Goal: Task Accomplishment & Management: Complete application form

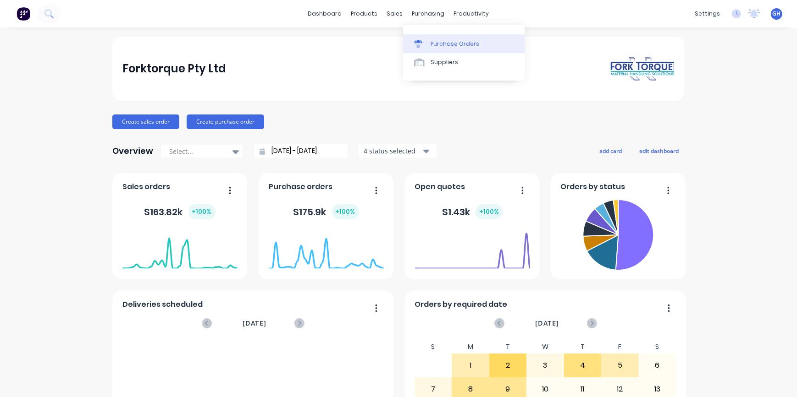
click at [436, 43] on div "Purchase Orders" at bounding box center [454, 44] width 49 height 8
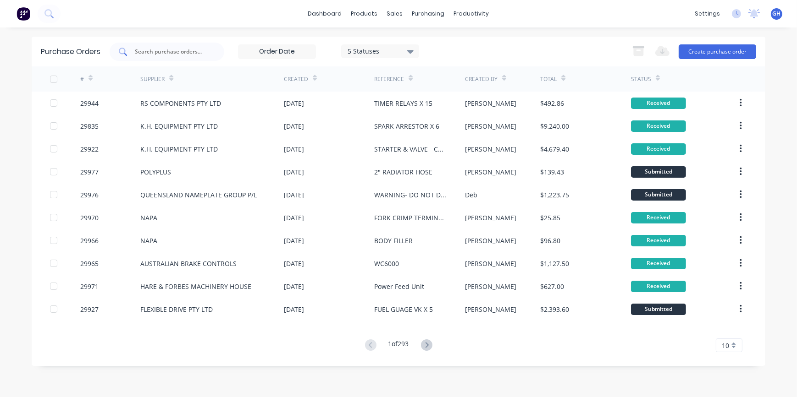
click at [174, 53] on input "text" at bounding box center [172, 51] width 76 height 9
click at [715, 50] on button "Create purchase order" at bounding box center [716, 51] width 77 height 15
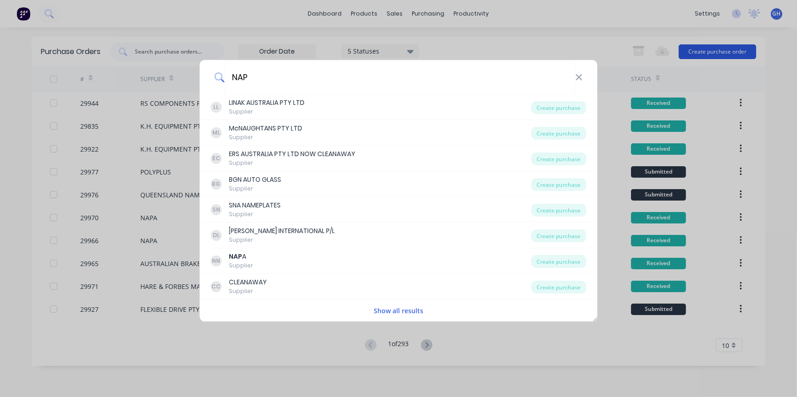
type input "NAPA"
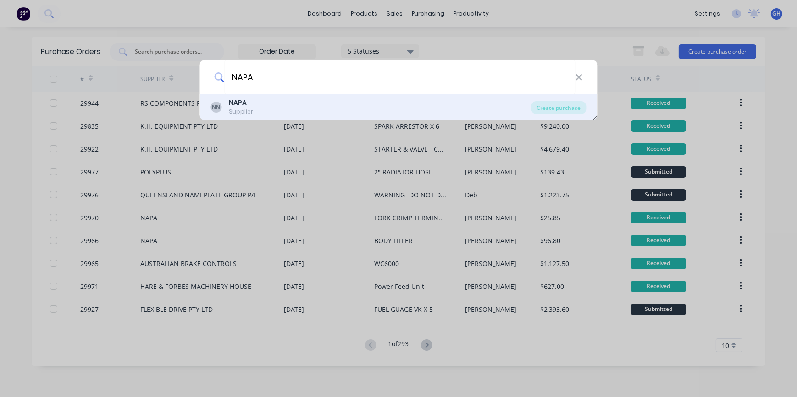
click at [320, 110] on div "NN NAPA Supplier" at bounding box center [371, 107] width 320 height 18
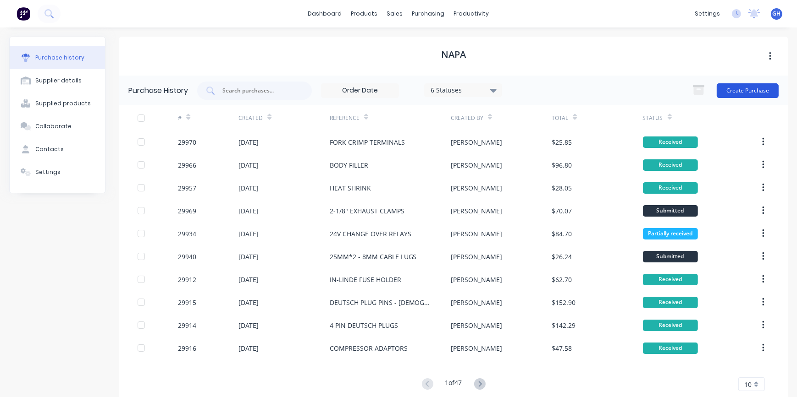
click at [737, 96] on button "Create Purchase" at bounding box center [747, 90] width 62 height 15
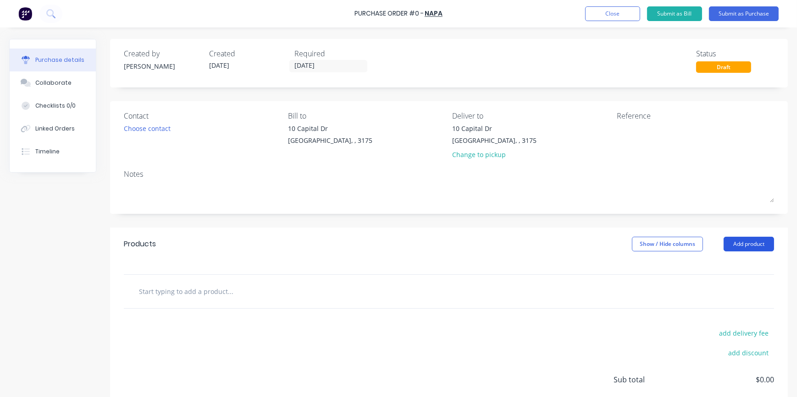
click at [749, 246] on button "Add product" at bounding box center [748, 244] width 50 height 15
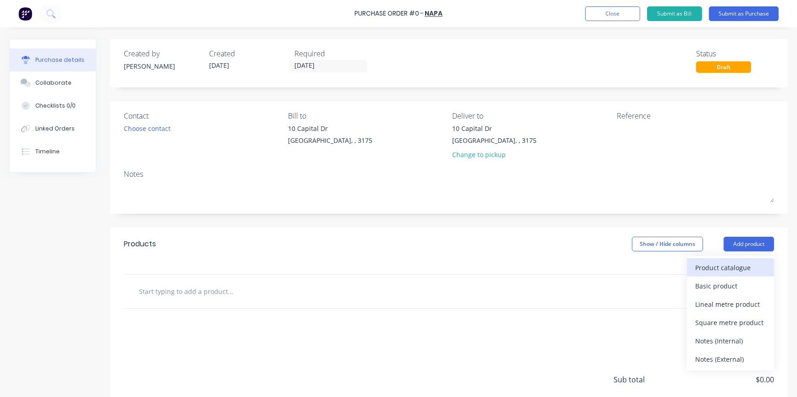
click at [735, 270] on div "Product catalogue" at bounding box center [730, 267] width 71 height 13
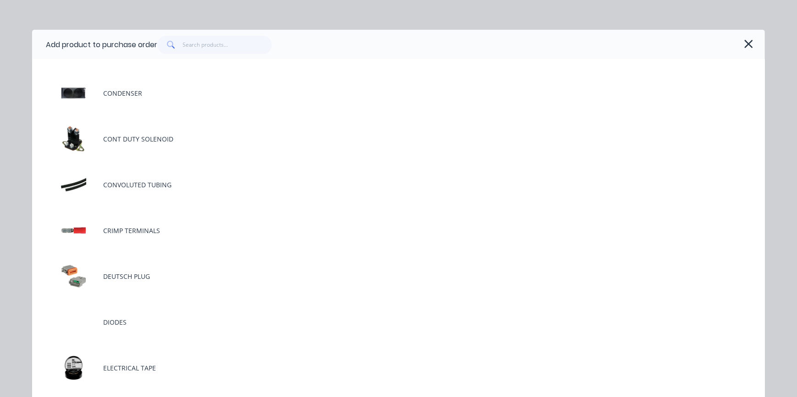
scroll to position [583, 0]
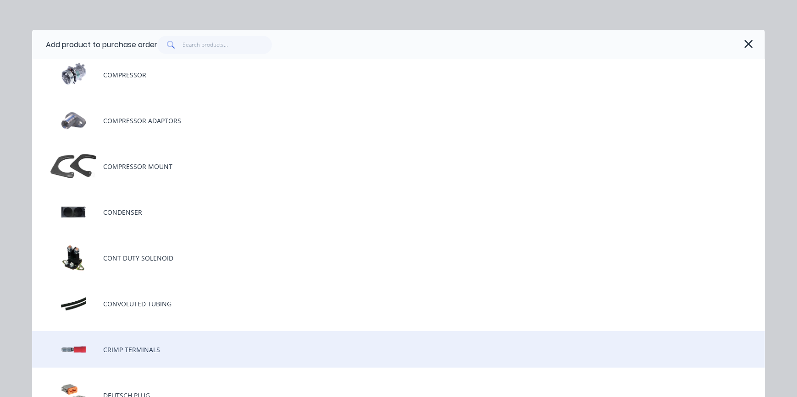
click at [148, 351] on div "CRIMP TERMINALS" at bounding box center [398, 349] width 732 height 37
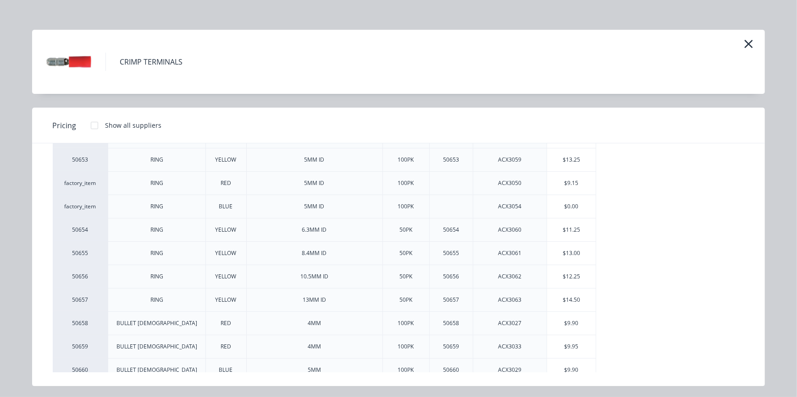
scroll to position [125, 0]
click at [564, 321] on div "$9.90" at bounding box center [571, 322] width 49 height 23
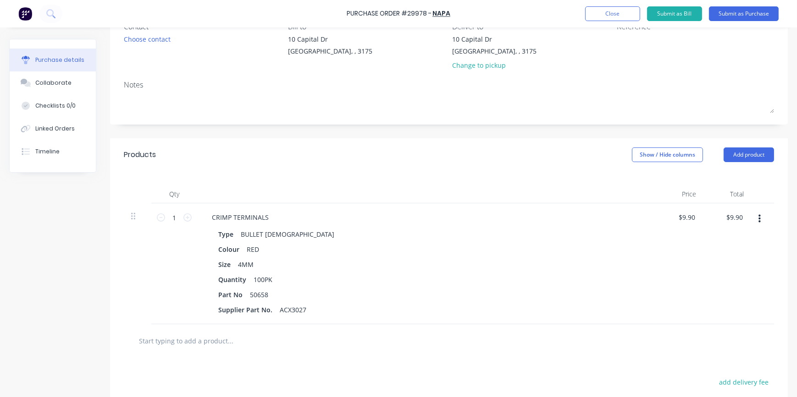
scroll to position [125, 0]
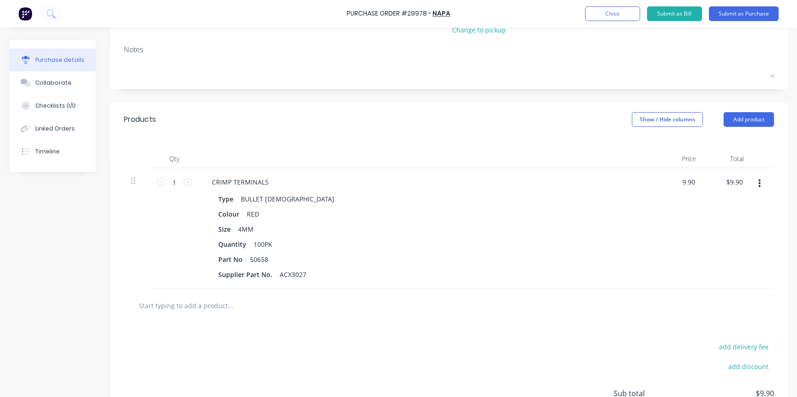
drag, startPoint x: 678, startPoint y: 182, endPoint x: 703, endPoint y: 182, distance: 24.3
click at [703, 182] on div "1 1 CRIMP TERMINALS Type BULLET [DEMOGRAPHIC_DATA] Colour RED Size 4MM Quantity…" at bounding box center [449, 228] width 650 height 121
type input "$11.75"
click at [187, 181] on icon at bounding box center [187, 182] width 8 height 8
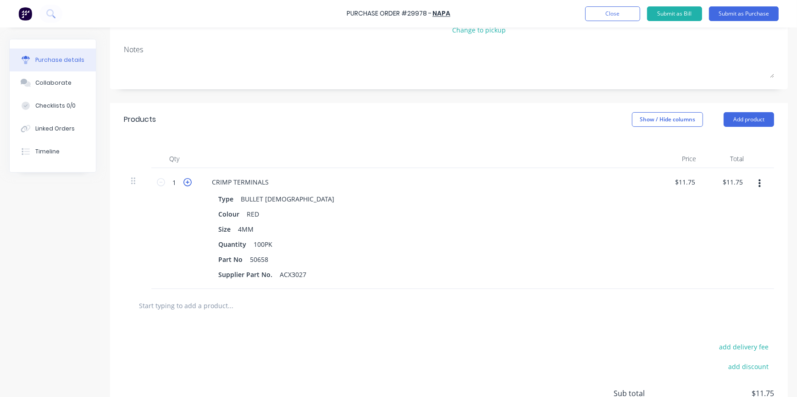
type input "2"
type input "$23.50"
click at [749, 116] on button "Add product" at bounding box center [748, 119] width 50 height 15
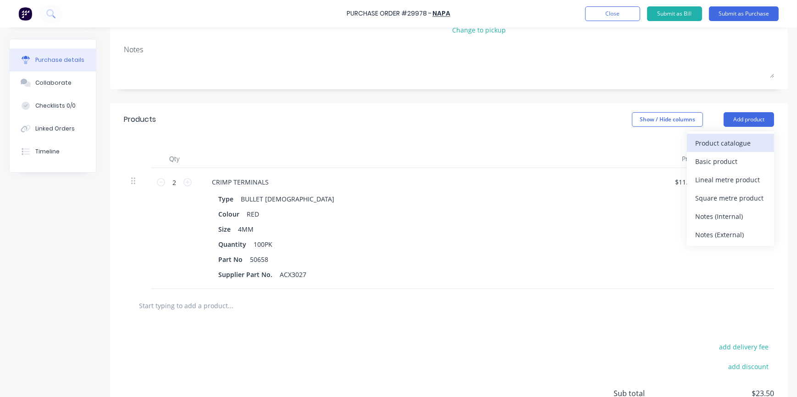
click at [707, 141] on div "Product catalogue" at bounding box center [730, 143] width 71 height 13
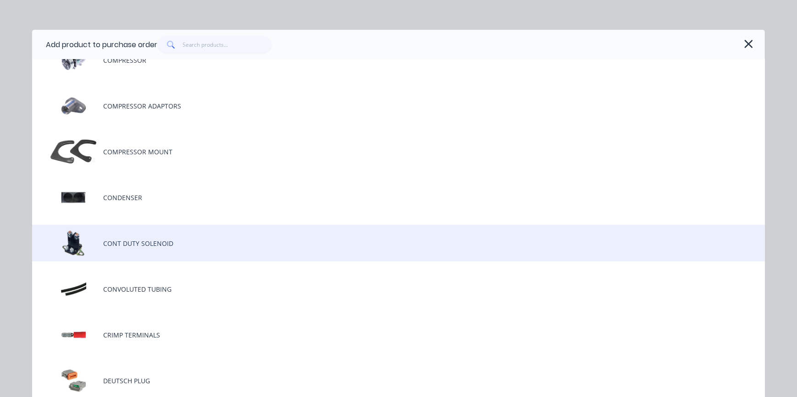
scroll to position [625, 0]
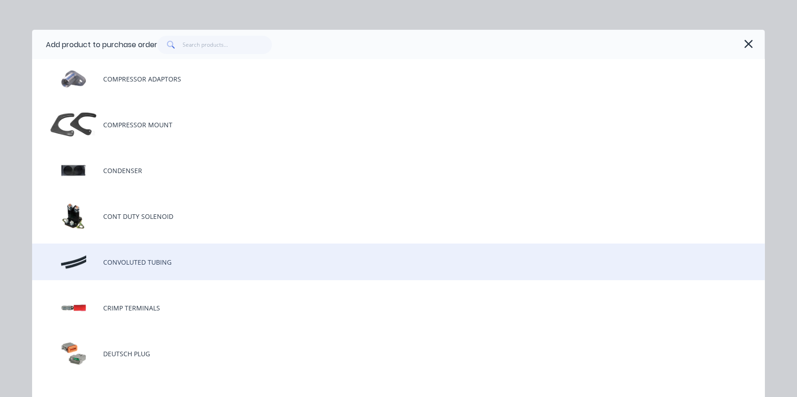
click at [142, 261] on div "CONVOLUTED TUBING" at bounding box center [398, 262] width 732 height 37
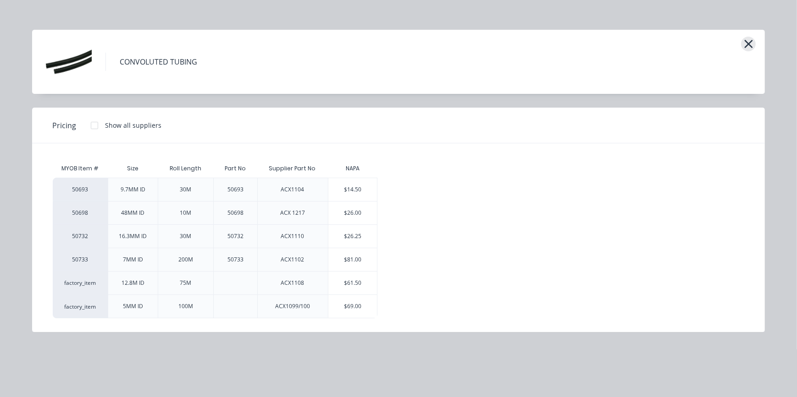
click at [750, 43] on icon "button" at bounding box center [748, 44] width 10 height 13
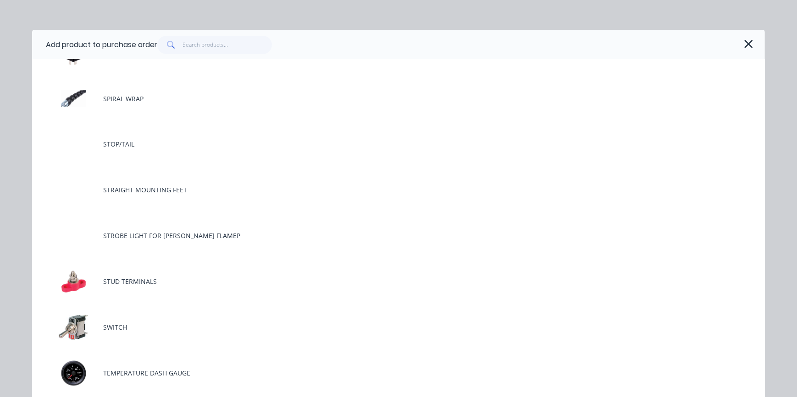
scroll to position [2125, 0]
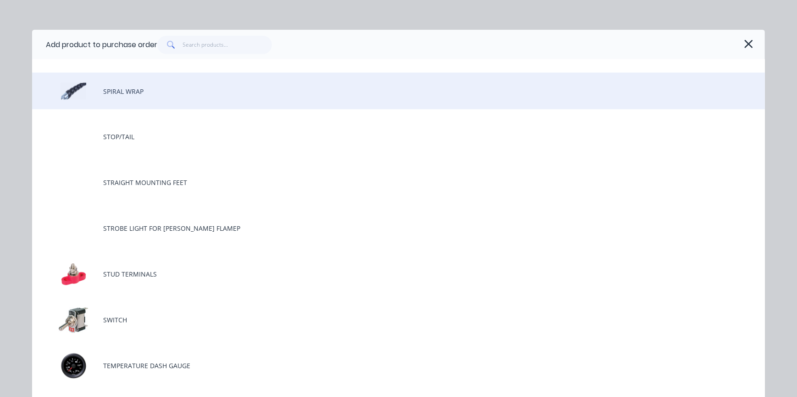
click at [119, 92] on div "SPIRAL WRAP" at bounding box center [398, 91] width 732 height 37
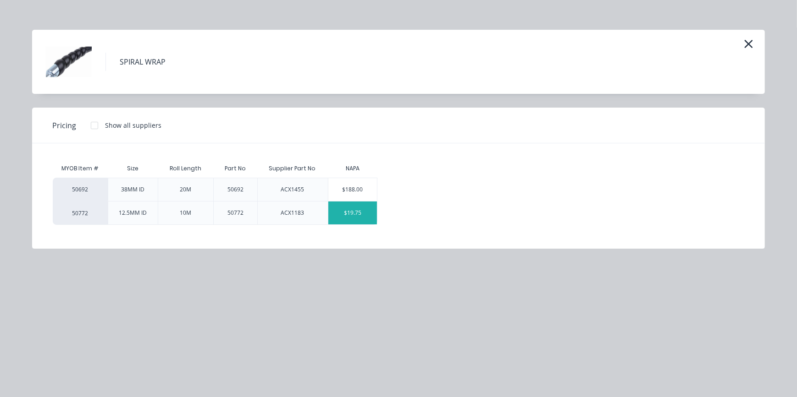
click at [352, 215] on div "$19.75" at bounding box center [352, 213] width 49 height 23
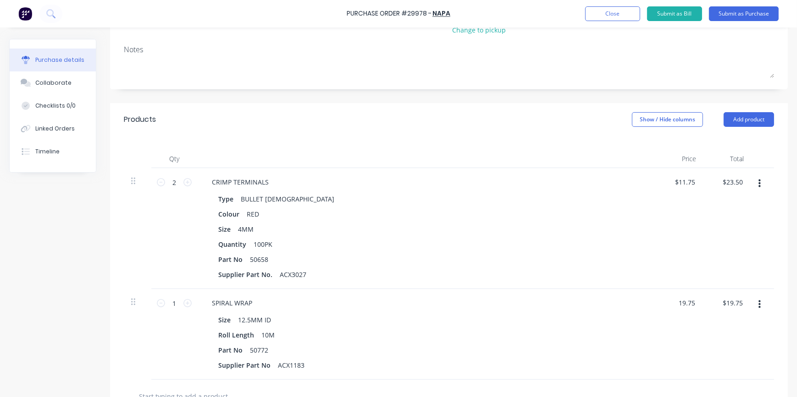
drag, startPoint x: 677, startPoint y: 303, endPoint x: 698, endPoint y: 303, distance: 20.6
click at [699, 303] on div "19.75 19.75" at bounding box center [679, 334] width 48 height 91
type input "$18.75"
click at [699, 348] on div "$18.75 18.75" at bounding box center [679, 334] width 48 height 91
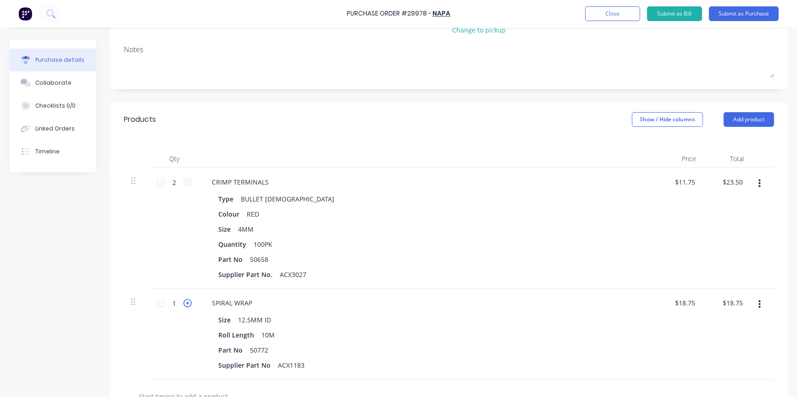
click at [191, 304] on icon at bounding box center [187, 303] width 8 height 8
type input "2"
type input "$37.50"
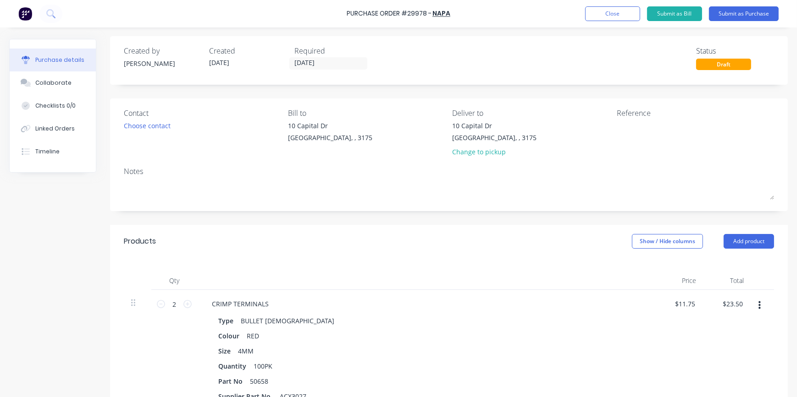
scroll to position [0, 0]
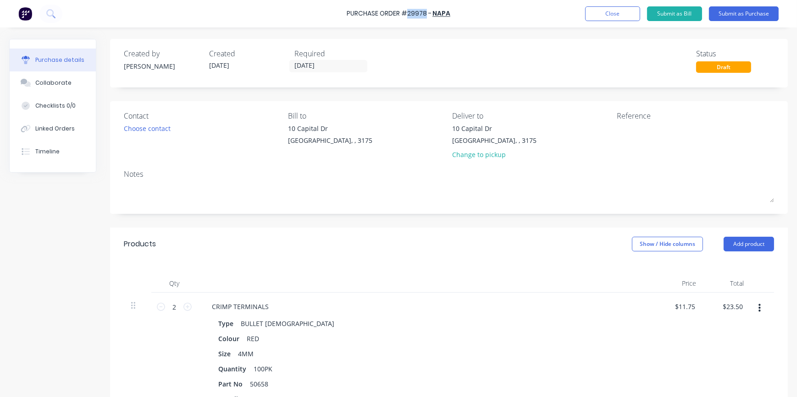
drag, startPoint x: 409, startPoint y: 13, endPoint x: 426, endPoint y: 12, distance: 17.5
click at [426, 12] on div "Purchase Order #29978 -" at bounding box center [389, 14] width 85 height 10
copy div "29978"
click at [526, 219] on div "Created by [PERSON_NAME] Created [DATE] Required [DATE] Status Draft Contact Ch…" at bounding box center [448, 364] width 677 height 650
click at [633, 138] on textarea at bounding box center [673, 134] width 115 height 21
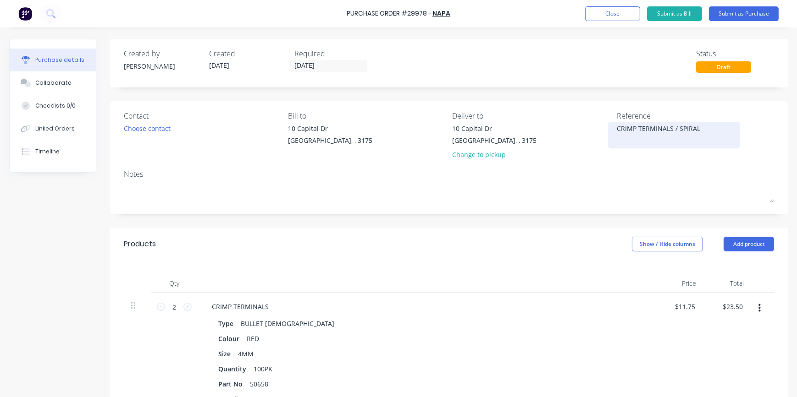
type textarea "CRIMP TERMINALS / SPIRAL W"
type textarea "x"
type textarea "CRIMP TERMINALS / SPIRAL WR"
type textarea "x"
type textarea "CRIMP TERMINALS / SPIRAL WRA"
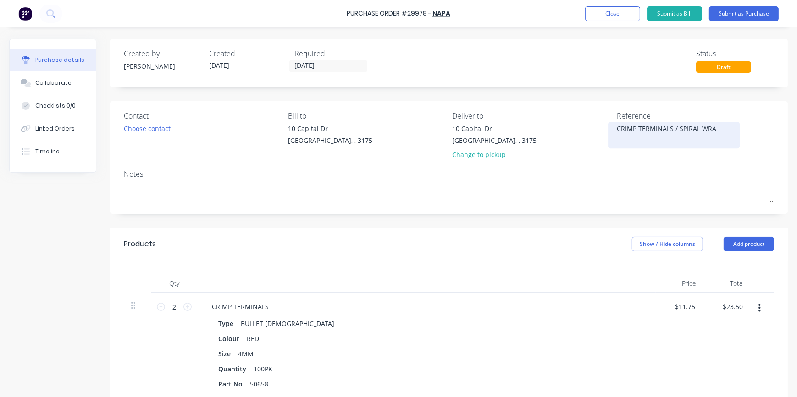
type textarea "x"
type textarea "CRIMP TERMINALS / SPIRAL WRAP"
type textarea "x"
type textarea "CRIMP TERMINALS / SPIRAL WRAP"
click at [732, 14] on button "Submit as Purchase" at bounding box center [744, 13] width 70 height 15
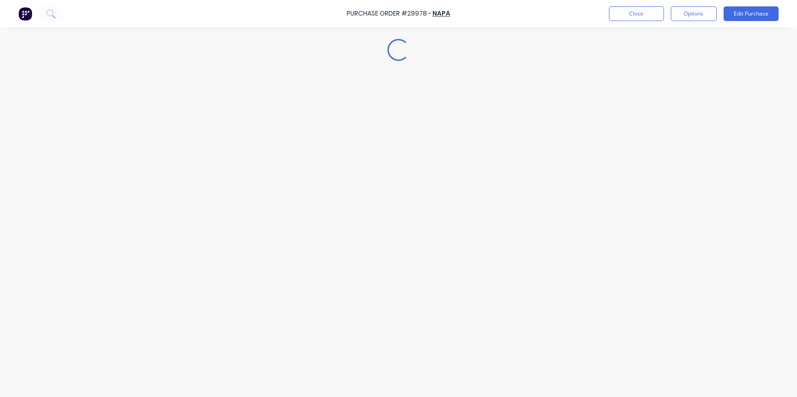
type textarea "x"
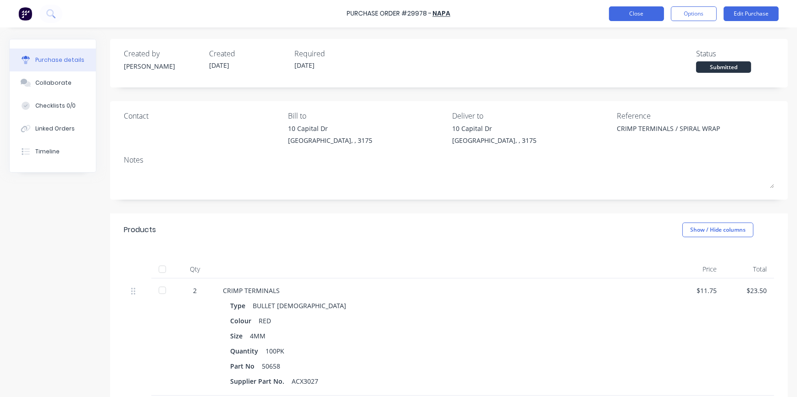
click at [638, 19] on button "Close" at bounding box center [636, 13] width 55 height 15
